Goal: Find specific page/section: Find specific page/section

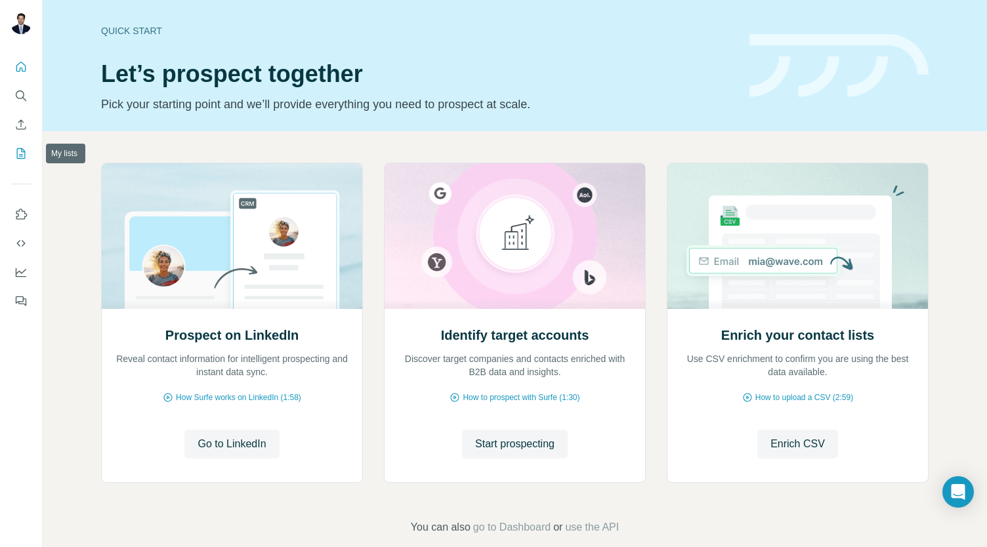
click at [22, 154] on icon "My lists" at bounding box center [22, 152] width 7 height 9
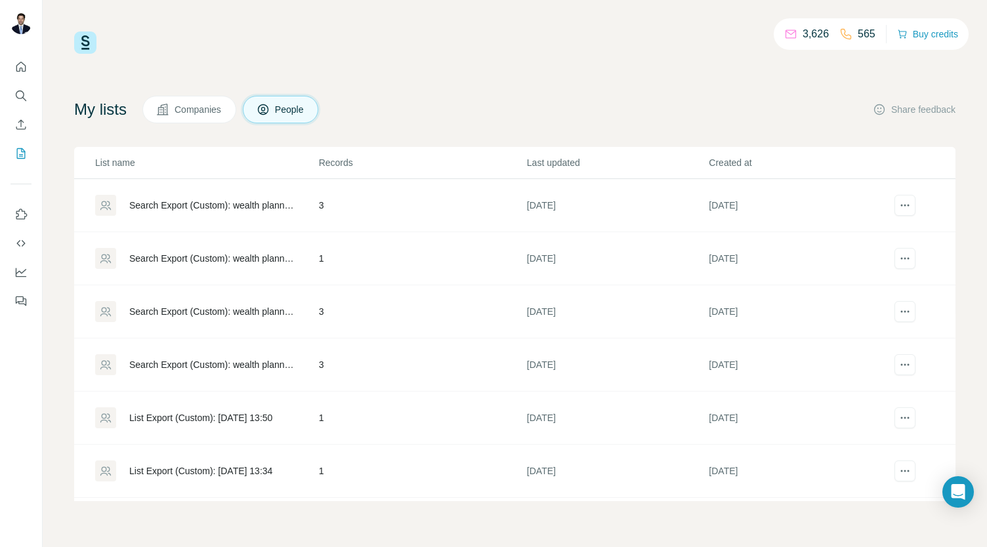
click at [186, 209] on div "Search Export (Custom): wealth planner - [DATE] 15:36" at bounding box center [212, 205] width 167 height 13
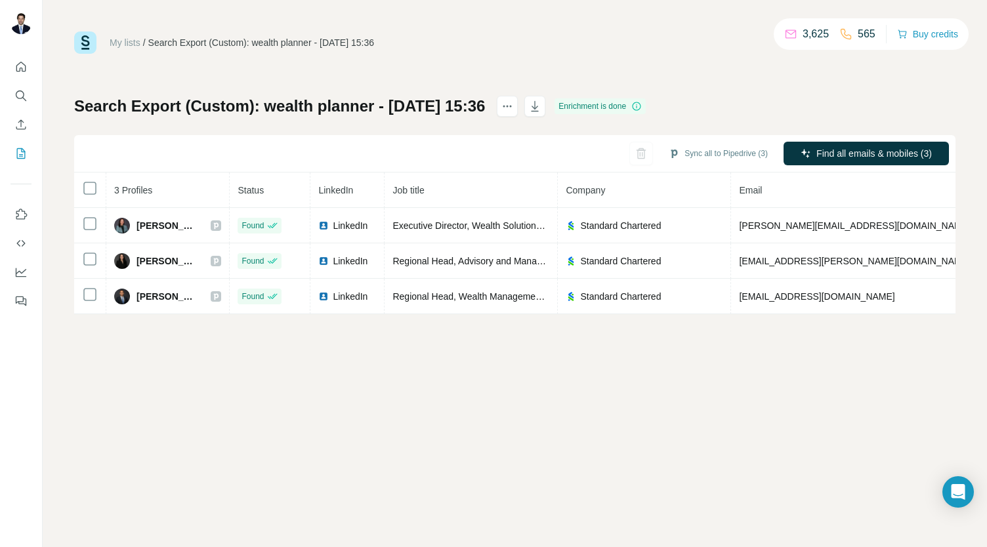
click at [11, 150] on button "My lists" at bounding box center [21, 154] width 21 height 24
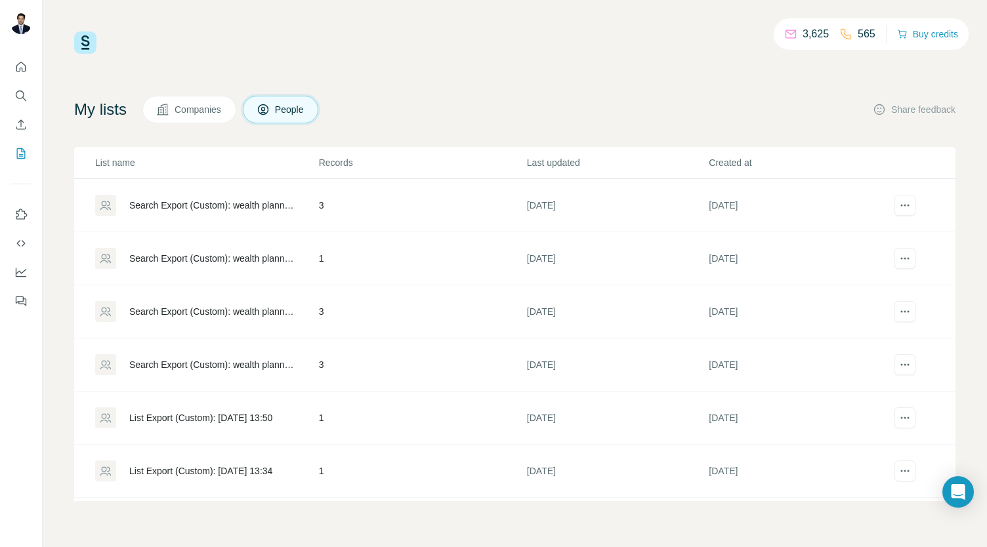
click at [190, 255] on div "Search Export (Custom): wealth planner - [DATE] 15:36" at bounding box center [212, 258] width 167 height 13
